Goal: Task Accomplishment & Management: Complete application form

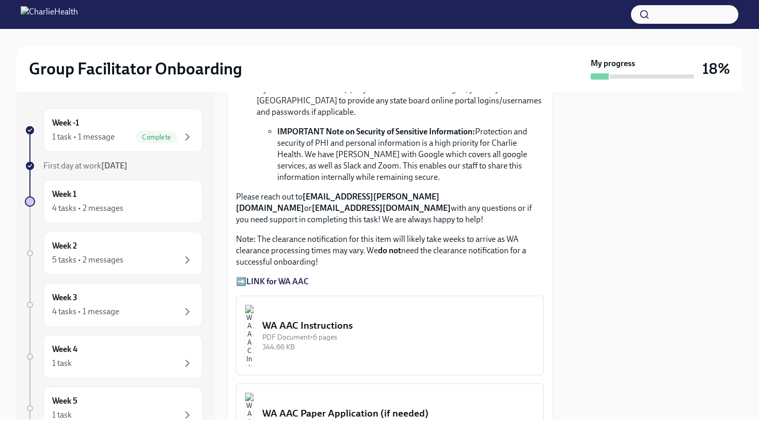
scroll to position [787, 0]
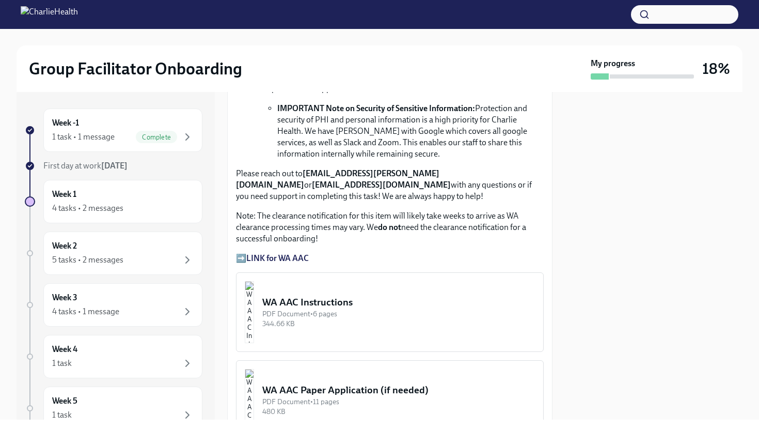
click at [298, 253] on strong "LINK for WA AAC" at bounding box center [277, 258] width 63 height 10
click at [336, 296] on div "WA AAC Instructions" at bounding box center [398, 302] width 273 height 13
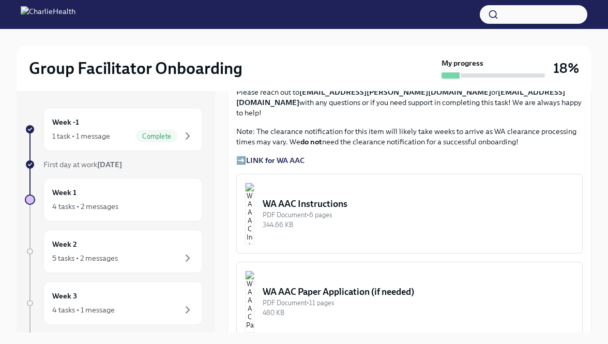
scroll to position [813, 0]
click at [326, 198] on div "WA AAC Instructions" at bounding box center [417, 204] width 311 height 12
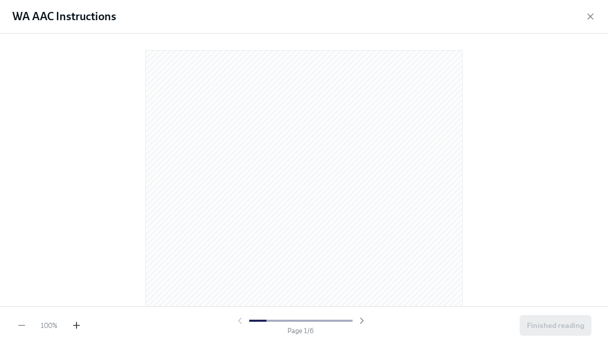
click at [80, 320] on icon "button" at bounding box center [76, 325] width 10 height 10
click at [546, 325] on span "Finished reading" at bounding box center [554, 325] width 57 height 10
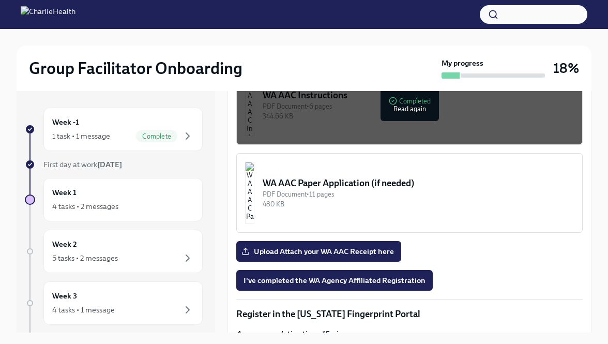
scroll to position [924, 0]
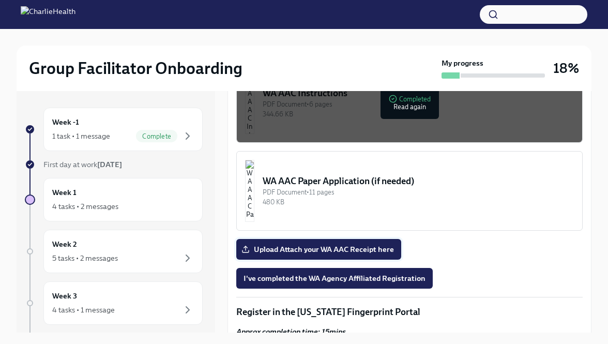
click at [381, 244] on span "Upload Attach your WA AAC Receipt here" at bounding box center [318, 249] width 150 height 10
click at [0, 0] on input "Upload Attach your WA AAC Receipt here" at bounding box center [0, 0] width 0 height 0
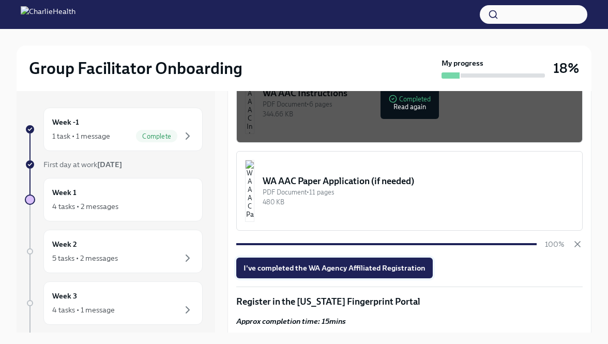
click at [383, 262] on span "I've completed the WA Agency Affiliated Registration" at bounding box center [334, 267] width 182 height 10
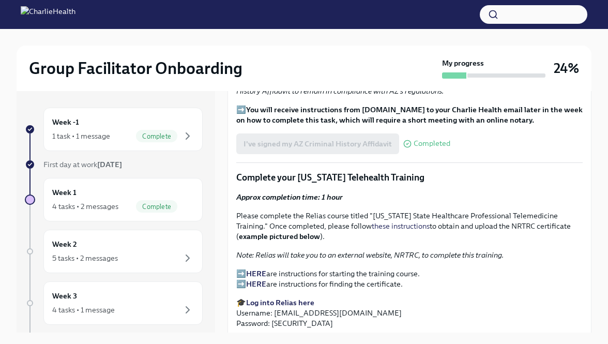
scroll to position [1339, 0]
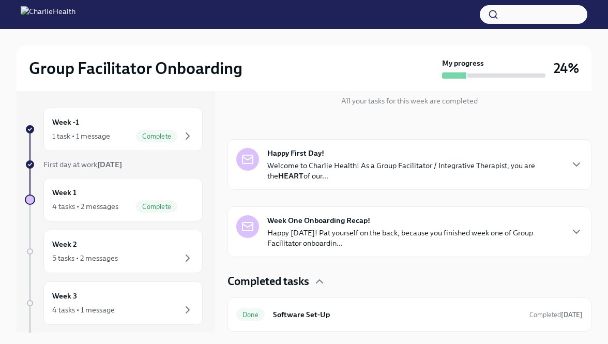
scroll to position [256, 0]
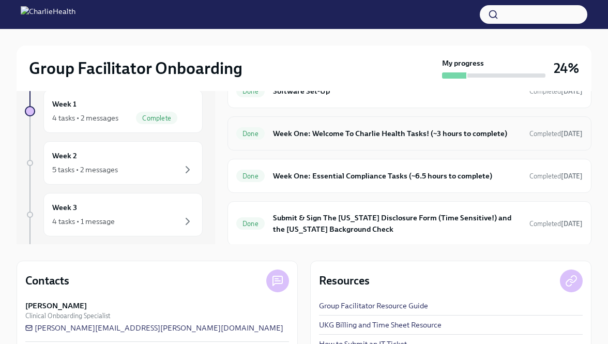
click at [268, 131] on div "Done Week One: Welcome To Charlie Health Tasks! (~3 hours to complete) Complete…" at bounding box center [409, 133] width 346 height 17
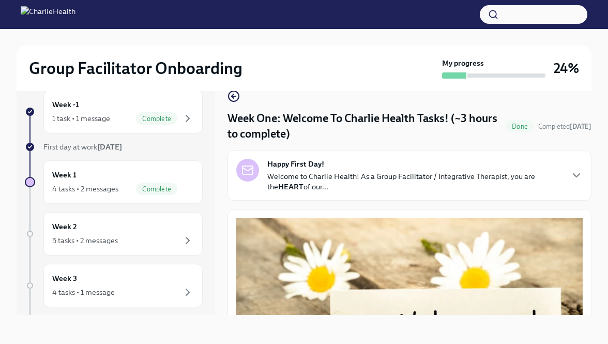
click at [334, 191] on p "Welcome to Charlie Health! As a Group Facilitator / Integrative Therapist, you …" at bounding box center [414, 181] width 294 height 21
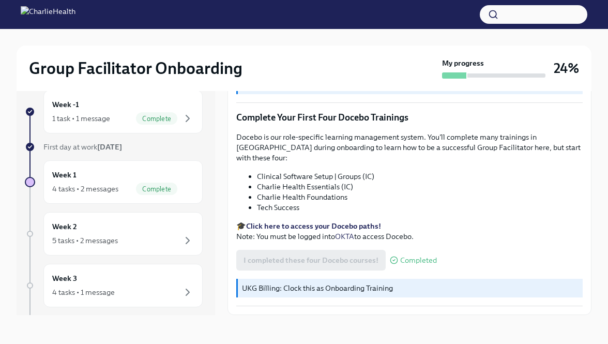
scroll to position [1715, 0]
click at [178, 245] on div "5 tasks • 2 messages" at bounding box center [123, 240] width 142 height 12
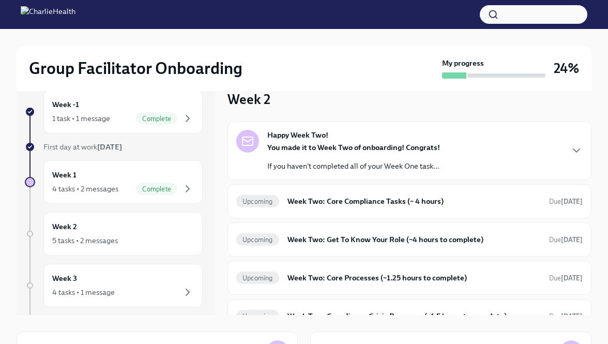
scroll to position [24, 0]
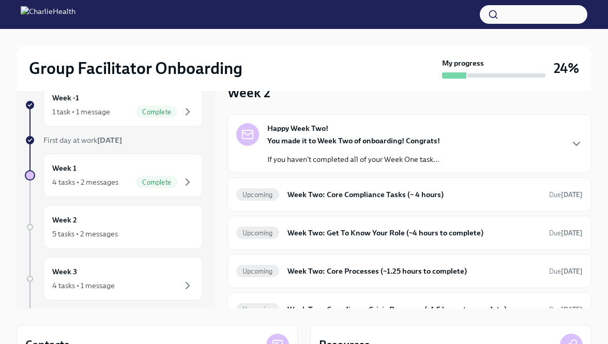
click at [307, 140] on strong "You made it to Week Two of onboarding! Congrats!" at bounding box center [353, 140] width 173 height 9
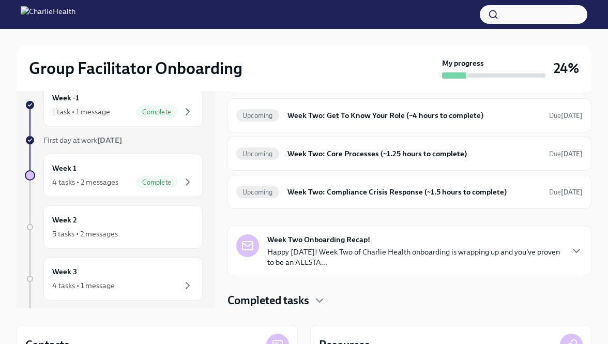
scroll to position [331, 0]
click at [323, 83] on h6 "Week Two: Core Compliance Tasks (~ 4 hours)" at bounding box center [413, 76] width 253 height 11
